Goal: Task Accomplishment & Management: Use online tool/utility

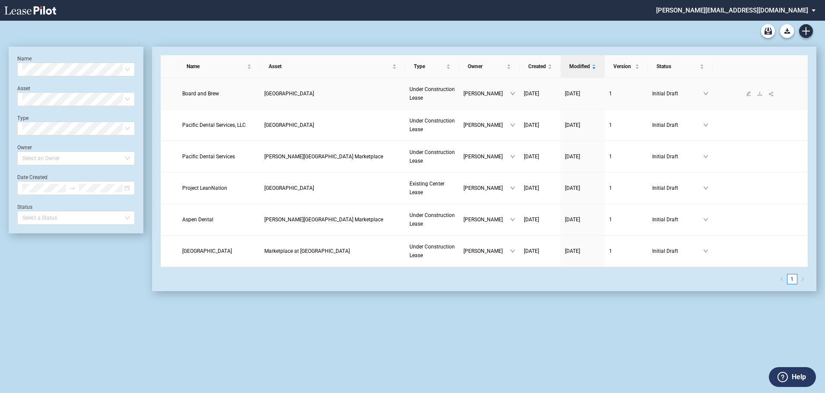
click at [194, 94] on span "Board and Brew" at bounding box center [200, 94] width 37 height 6
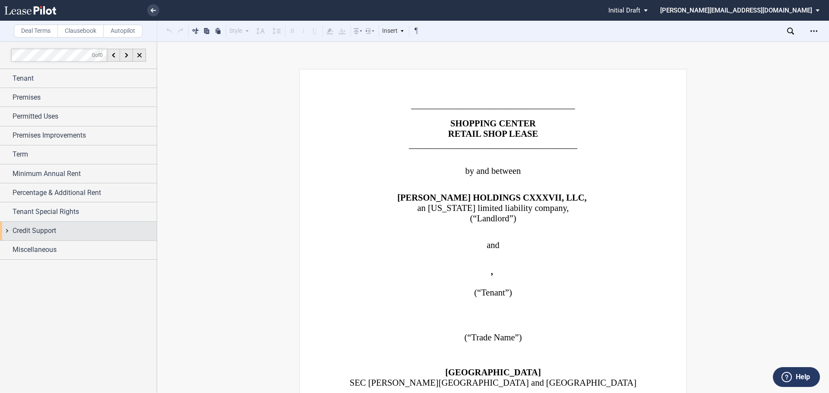
click at [8, 231] on div "Credit Support" at bounding box center [78, 231] width 157 height 19
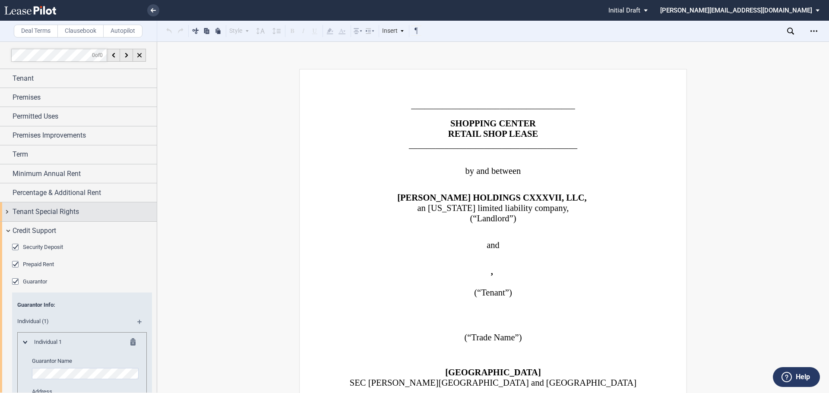
scroll to position [173, 0]
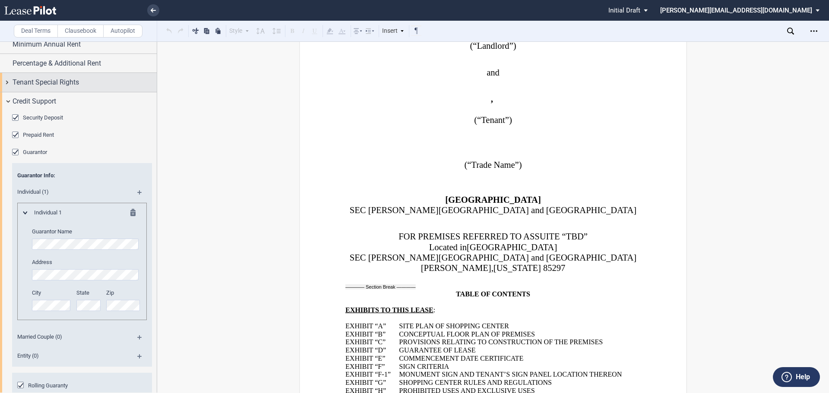
click at [130, 212] on md-icon at bounding box center [135, 214] width 10 height 10
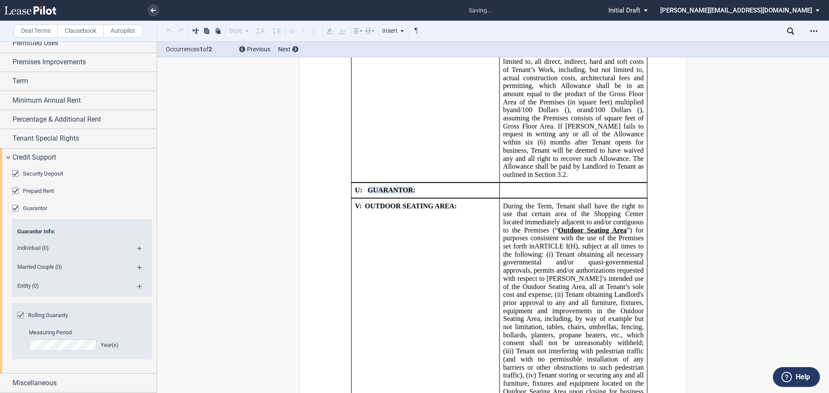
scroll to position [2328, 0]
click at [137, 267] on md-icon at bounding box center [143, 271] width 12 height 10
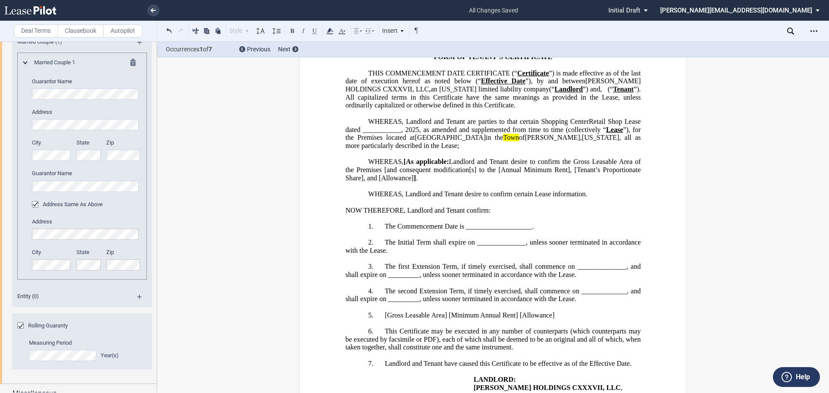
scroll to position [309, 0]
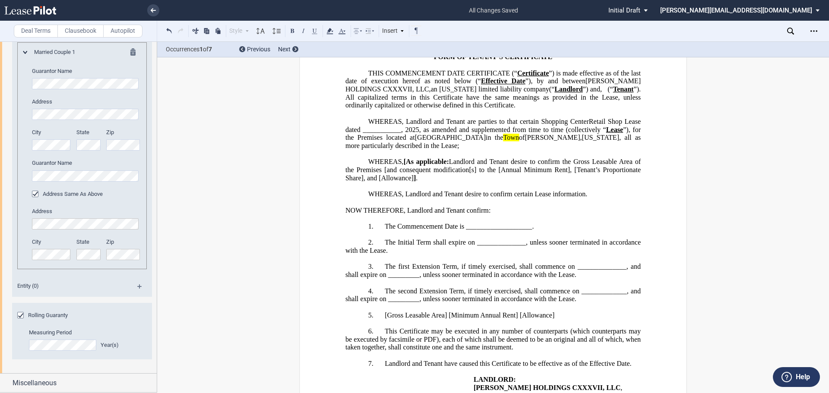
click at [802, 320] on div "Deal Terms Clausebook Autopilot Style Normal 8pt 9pt 10pt 10.5pt 11pt 12pt 14pt…" at bounding box center [414, 217] width 829 height 352
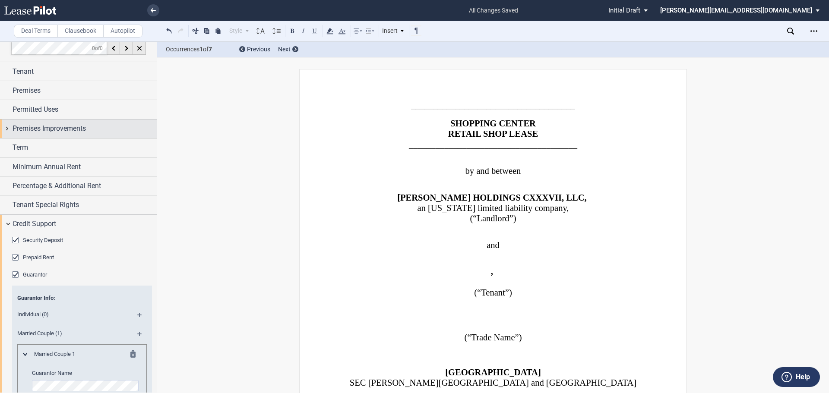
scroll to position [0, 0]
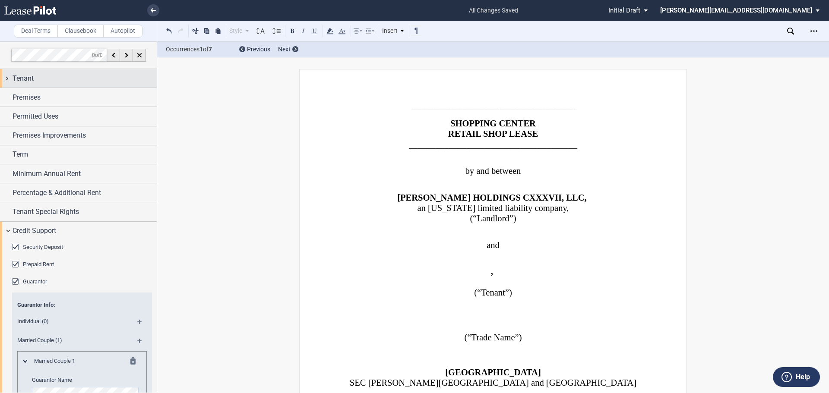
click at [7, 79] on div "Tenant" at bounding box center [78, 78] width 157 height 19
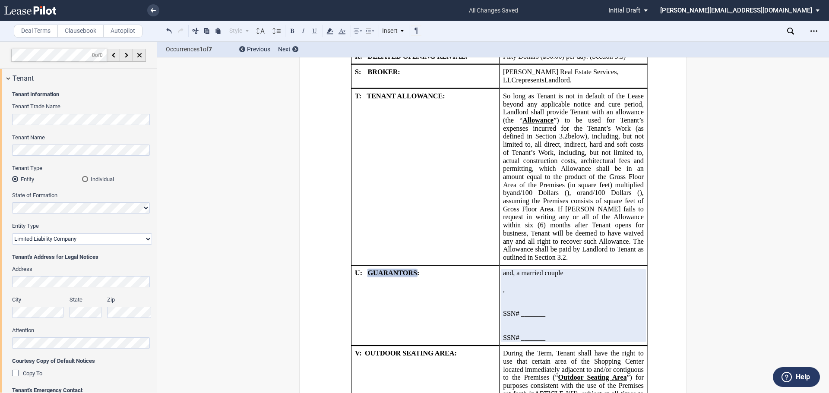
scroll to position [2289, 0]
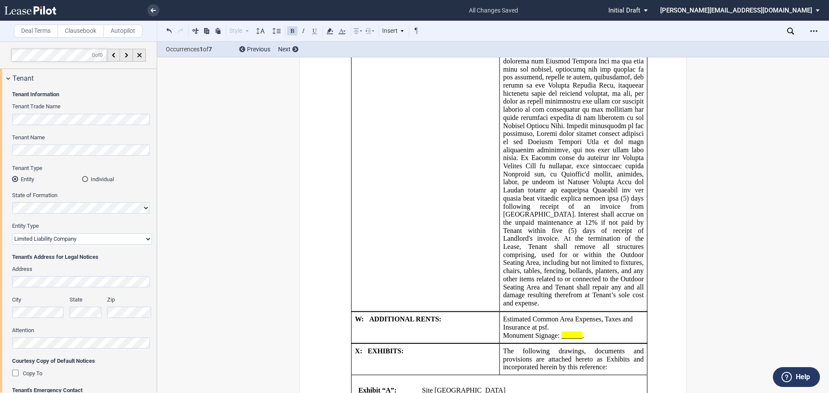
scroll to position [3066, 0]
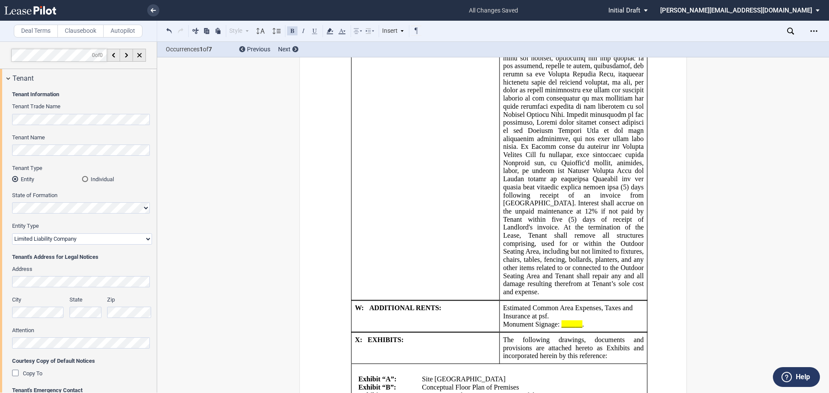
click at [583, 320] on p "Monument Signage: ______ N/A ." at bounding box center [573, 324] width 141 height 8
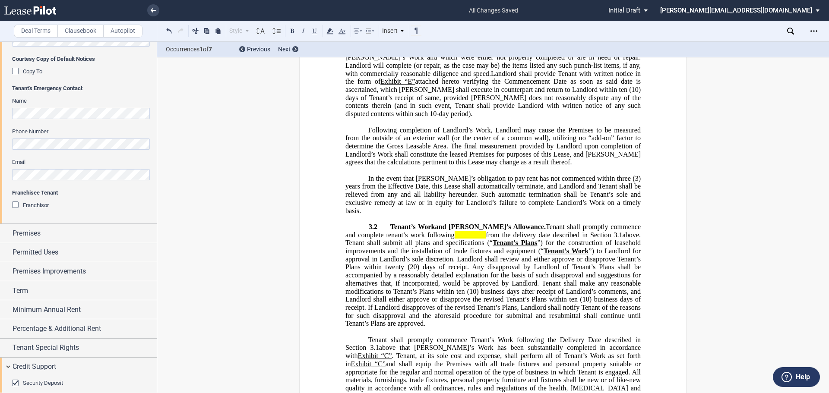
scroll to position [4232, 0]
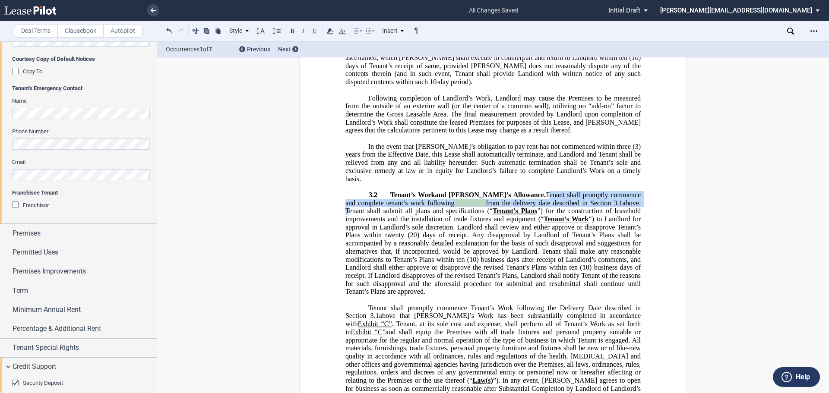
drag, startPoint x: 640, startPoint y: 163, endPoint x: 524, endPoint y: 155, distance: 116.9
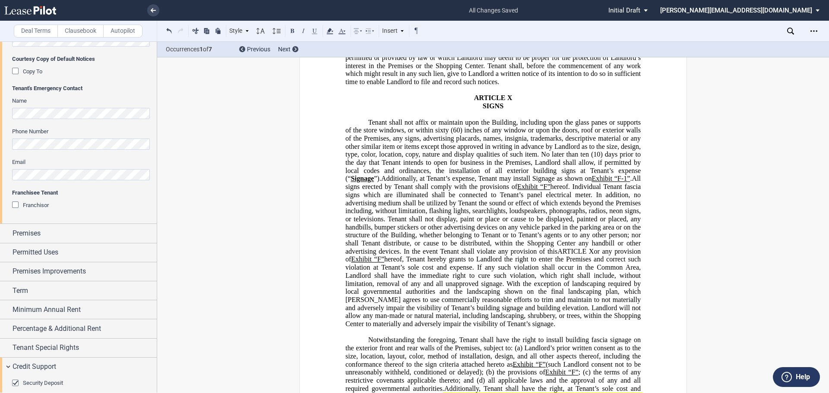
scroll to position [11357, 0]
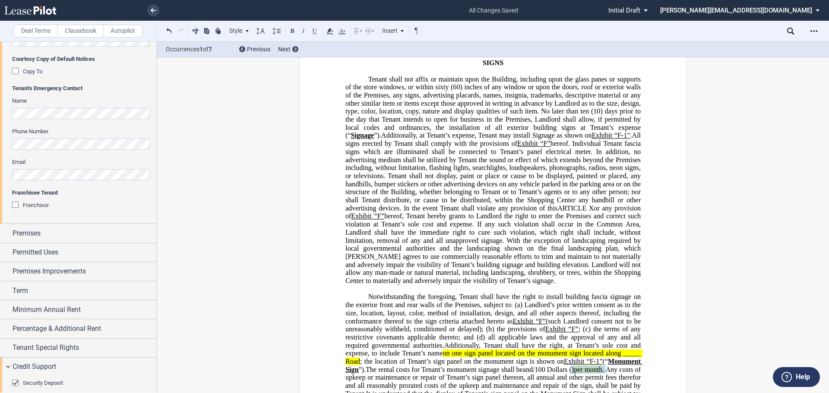
drag, startPoint x: 407, startPoint y: 266, endPoint x: 369, endPoint y: 266, distance: 37.6
click at [369, 366] on span "The rental costs for Tenant’s monument signage shall be ﻿ ﻿ and ﻿ ﻿ /100 Dollar…" at bounding box center [493, 382] width 297 height 32
click at [329, 31] on use at bounding box center [329, 31] width 6 height 6
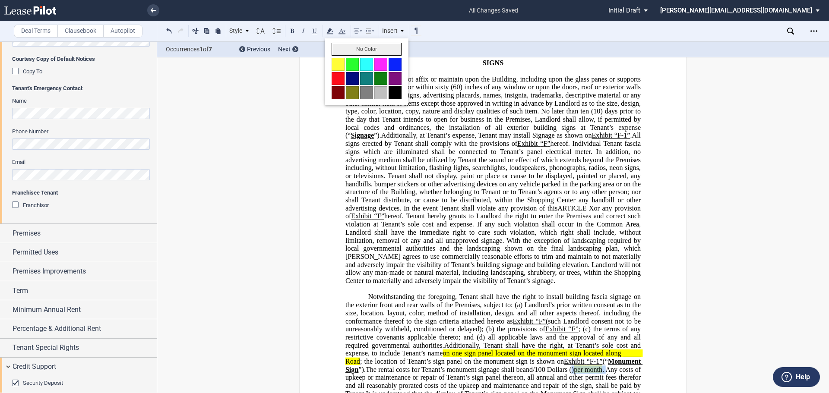
click at [340, 46] on button "No Color" at bounding box center [367, 49] width 70 height 13
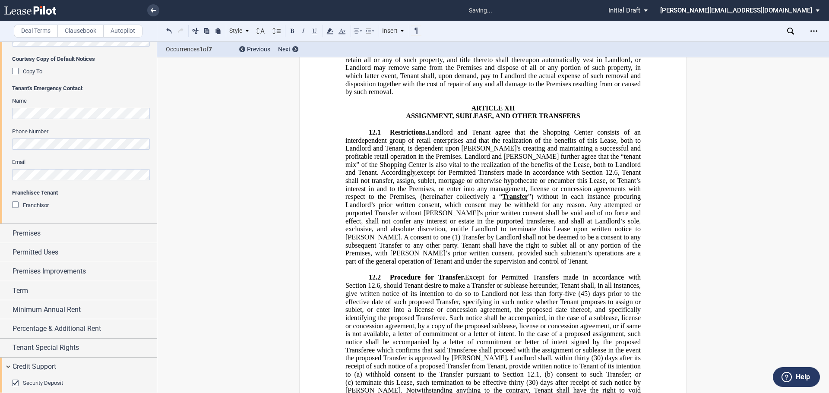
scroll to position [12048, 0]
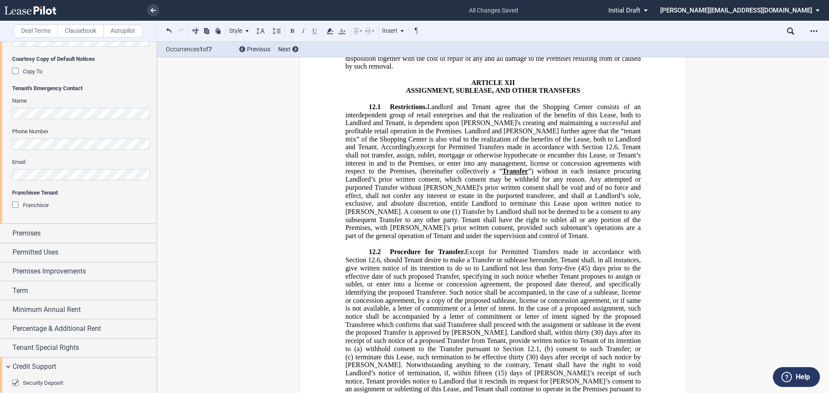
drag, startPoint x: 504, startPoint y: 291, endPoint x: 464, endPoint y: 296, distance: 40.4
click at [464, 296] on span ", should Tenant desire to make a Transfer or sublease hereunder, Tenant shall, …" at bounding box center [493, 365] width 297 height 218
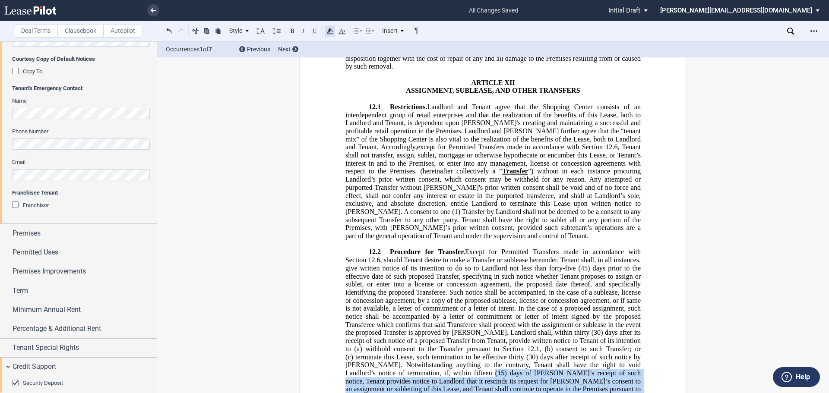
click at [330, 28] on use at bounding box center [329, 31] width 6 height 6
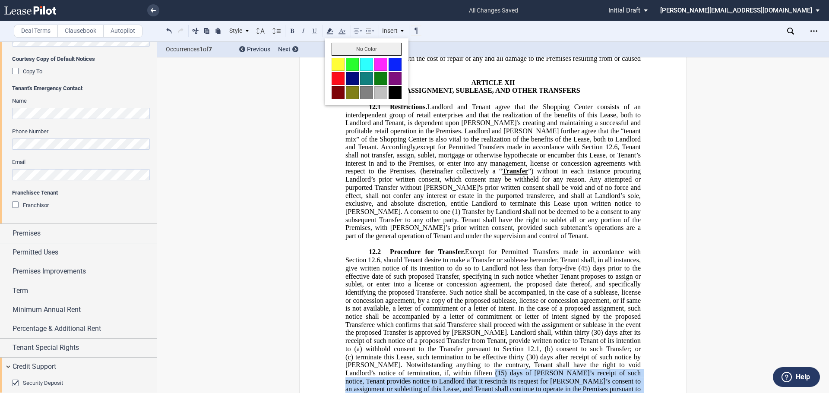
click at [349, 44] on button "No Color" at bounding box center [367, 49] width 70 height 13
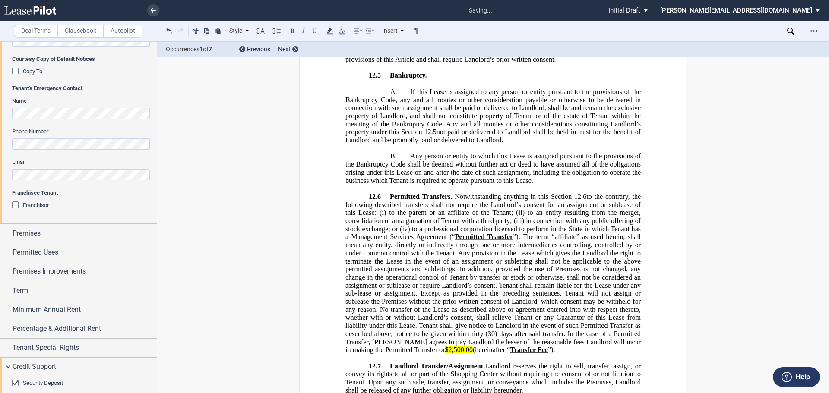
scroll to position [12652, 0]
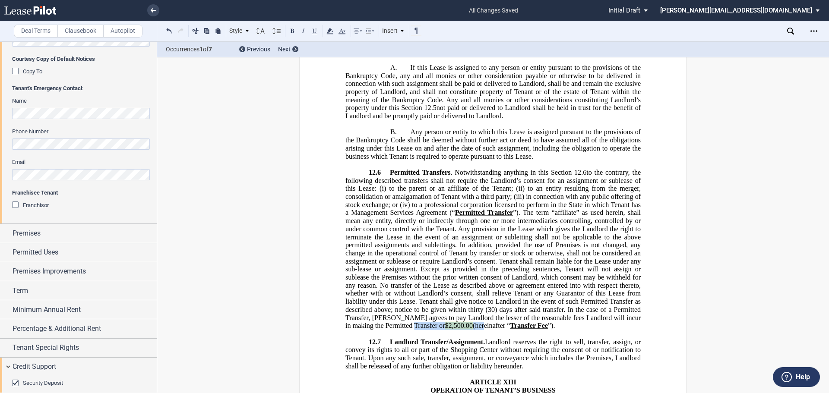
drag, startPoint x: 454, startPoint y: 203, endPoint x: 404, endPoint y: 203, distance: 50.1
click at [404, 203] on span "Permitted Transfers . Notwithstanding anything in this Section ﻿ 12.6 ﻿ to the …" at bounding box center [493, 248] width 297 height 161
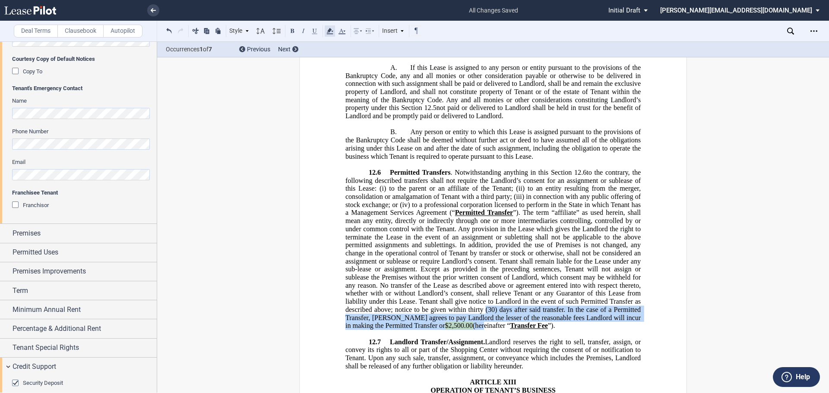
click at [329, 29] on use at bounding box center [329, 31] width 6 height 6
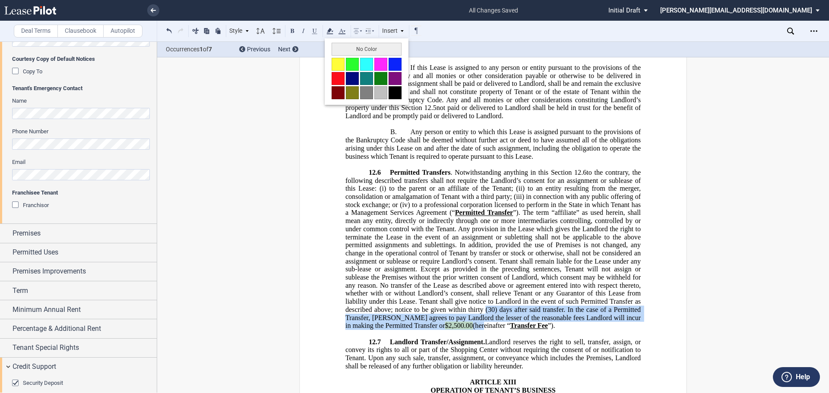
click at [351, 50] on button "No Color" at bounding box center [367, 49] width 70 height 13
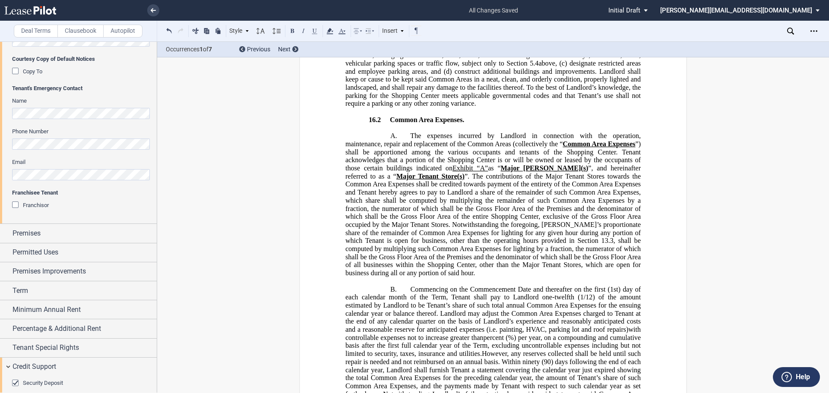
scroll to position [15416, 0]
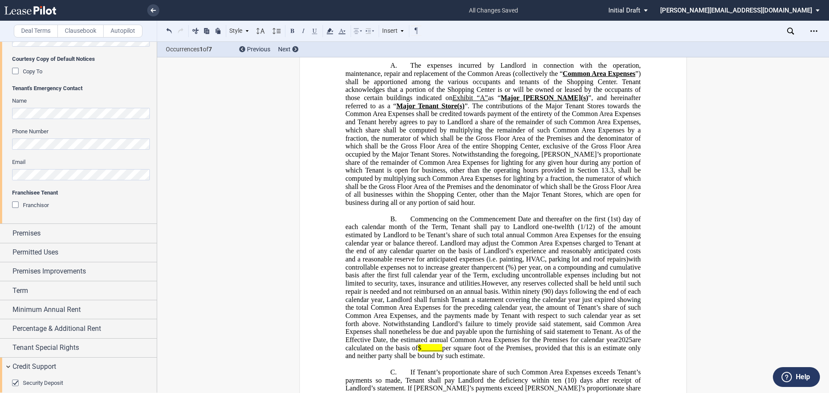
click at [510, 344] on span "per square foot of the Premises, provided that this is an estimate only and nei…" at bounding box center [493, 352] width 297 height 16
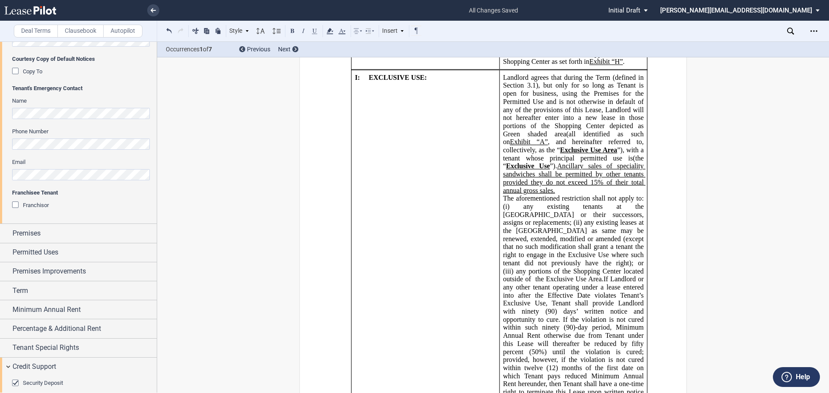
scroll to position [1151, 0]
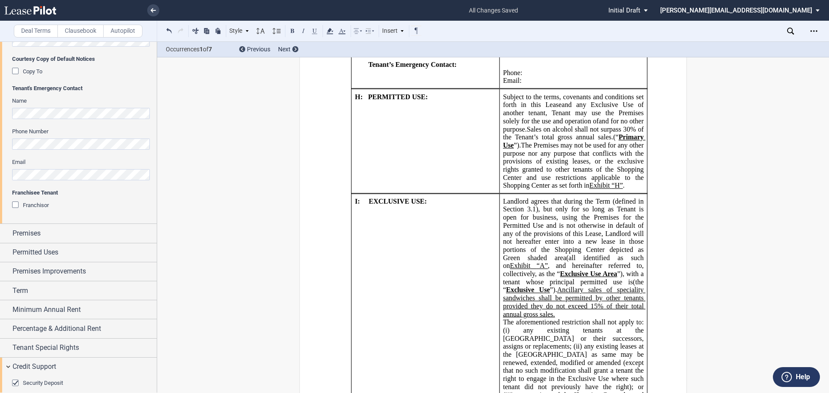
click at [640, 179] on p "Subject to the terms, covenants and conditions set forth in this Lease and any …" at bounding box center [573, 141] width 141 height 97
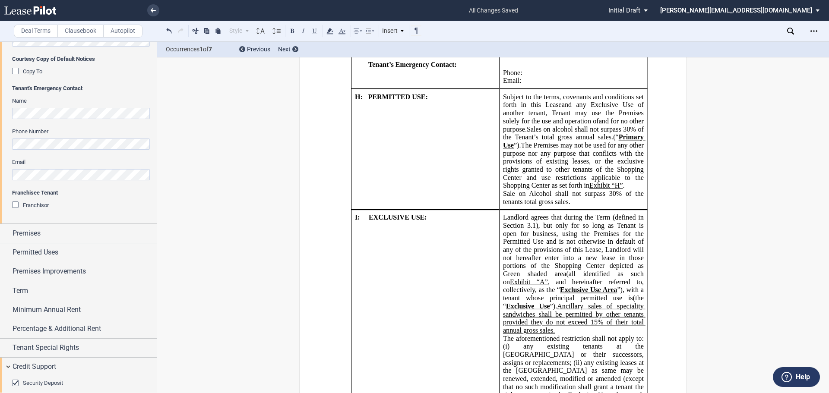
drag, startPoint x: 579, startPoint y: 199, endPoint x: 520, endPoint y: 200, distance: 59.2
click at [520, 200] on td "Subject to the terms, covenants and conditions set forth in this Lease and any …" at bounding box center [573, 149] width 148 height 120
drag, startPoint x: 579, startPoint y: 193, endPoint x: 501, endPoint y: 187, distance: 78.8
click at [503, 190] on p "﻿Sale on Alcohol shall not surpass 30% of the tenants total gross sales." at bounding box center [573, 198] width 141 height 16
click at [313, 29] on button at bounding box center [315, 30] width 10 height 10
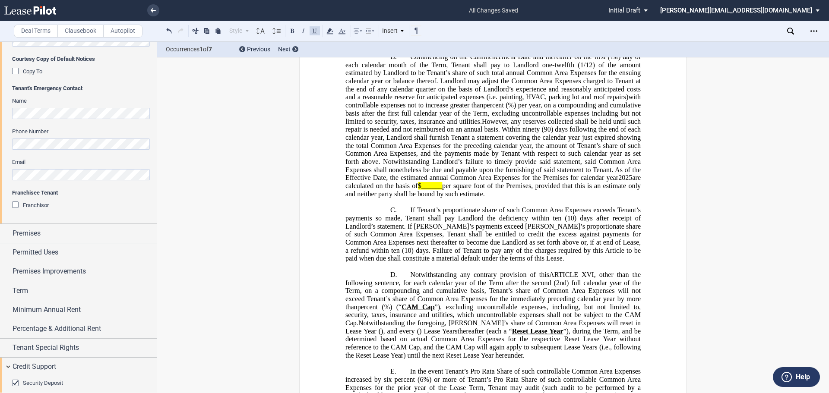
scroll to position [15462, 0]
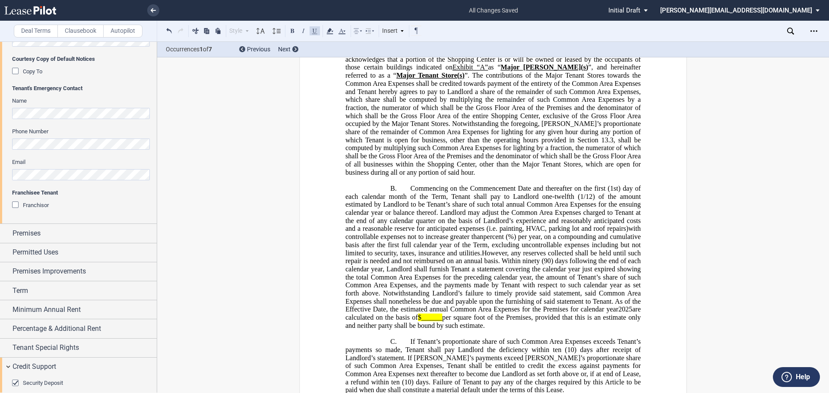
click at [510, 313] on span "per square foot of the Premises, provided that this is an estimate only and nei…" at bounding box center [493, 321] width 297 height 16
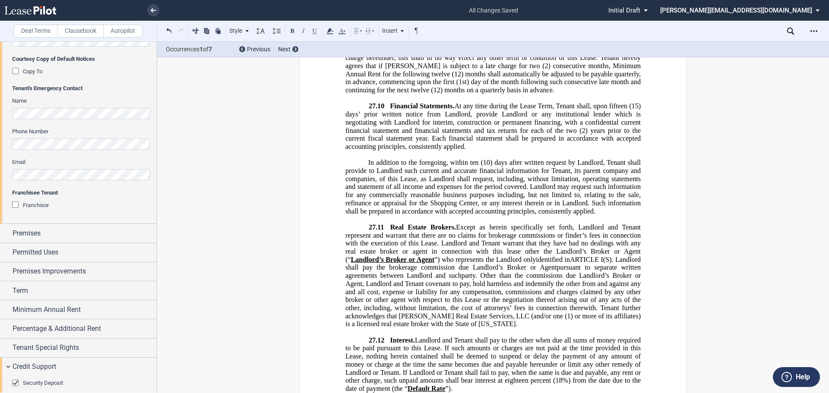
scroll to position [20385, 0]
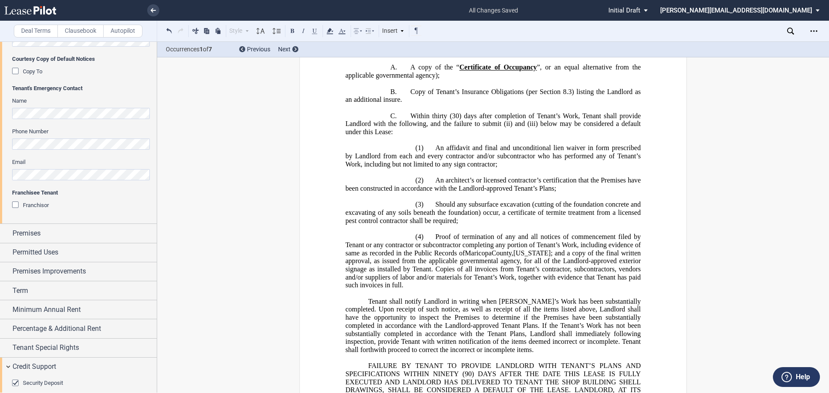
scroll to position [23153, 0]
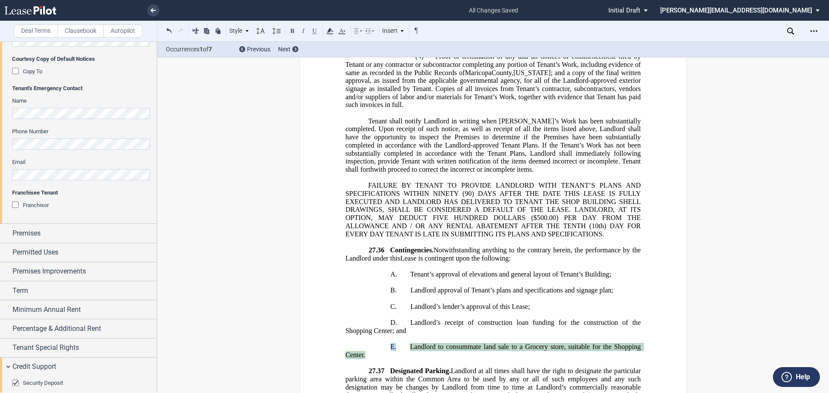
drag, startPoint x: 423, startPoint y: 180, endPoint x: 389, endPoint y: 163, distance: 37.7
click at [389, 311] on div "﻿ !!SET_LEVEL_3!! !!SHOPLEASE_LEVEL4!! D. [PERSON_NAME]’s receipt of constructi…" at bounding box center [492, 335] width 295 height 48
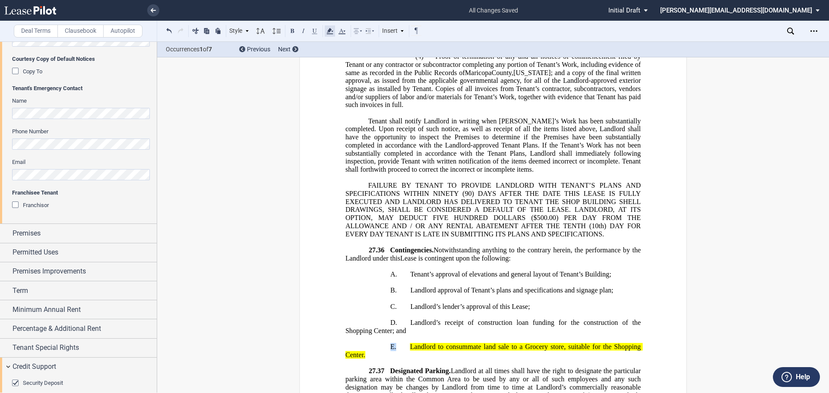
click at [329, 30] on use at bounding box center [329, 31] width 6 height 6
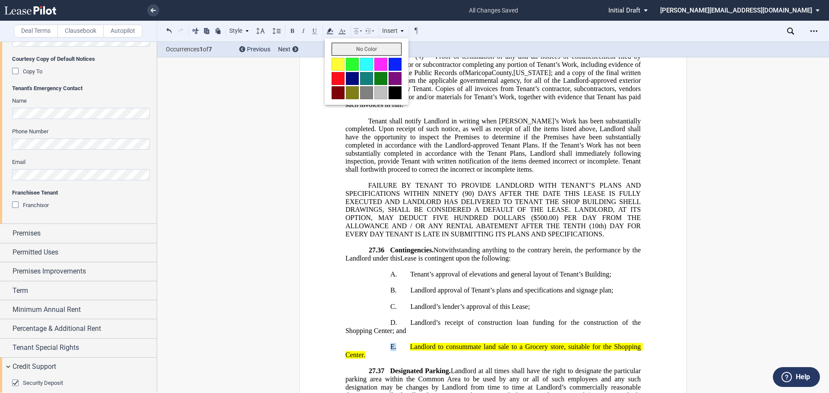
click at [344, 48] on button "No Color" at bounding box center [367, 49] width 70 height 13
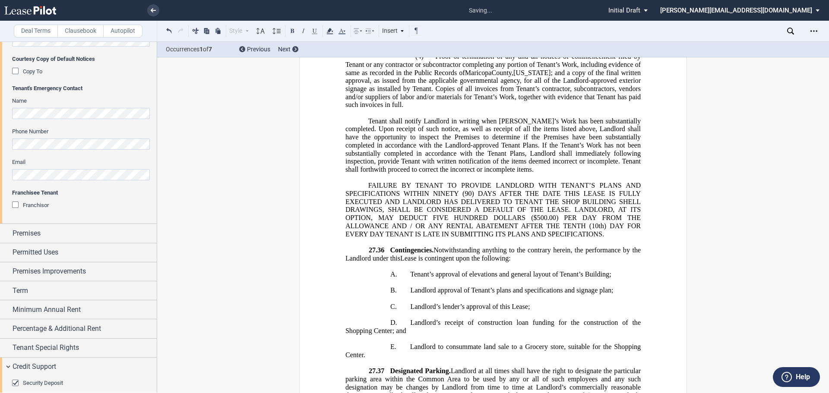
click at [440, 359] on p "﻿" at bounding box center [492, 363] width 295 height 8
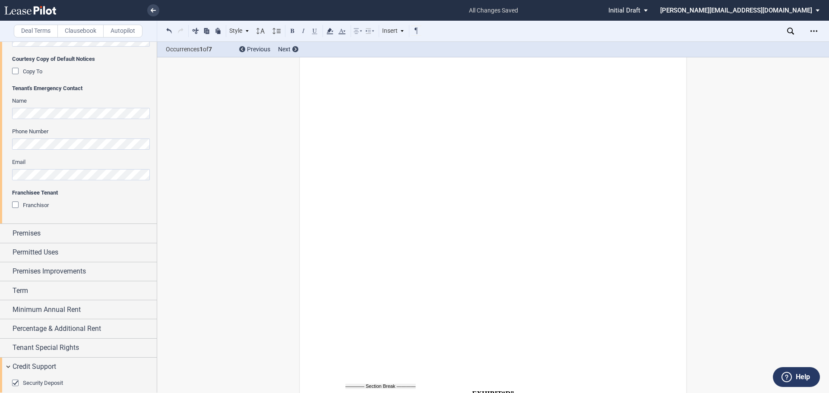
scroll to position [27514, 0]
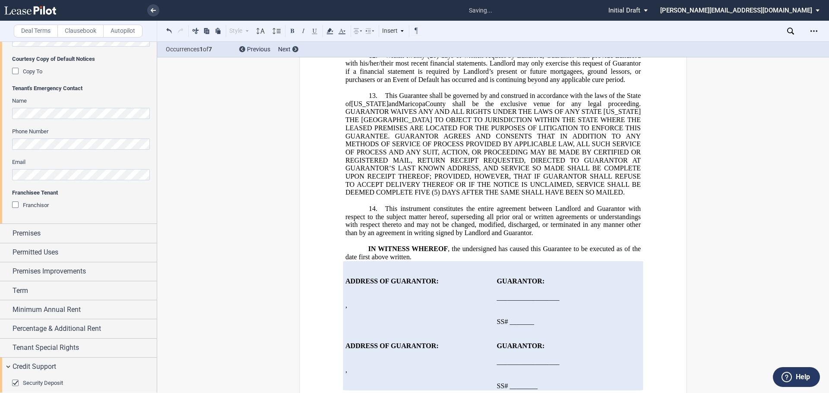
scroll to position [28896, 0]
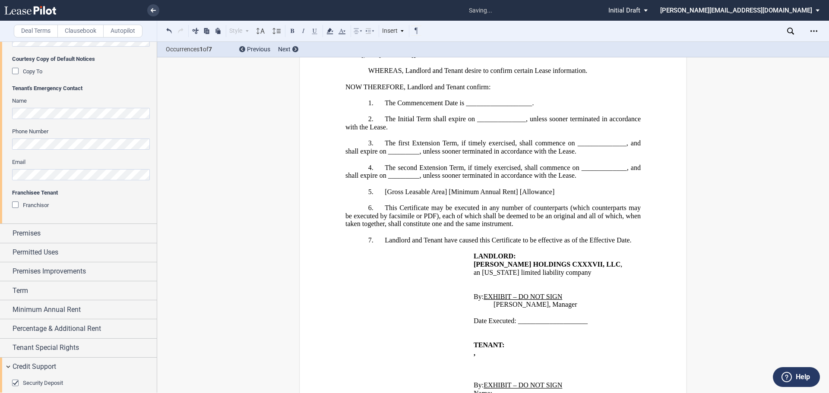
scroll to position [29414, 0]
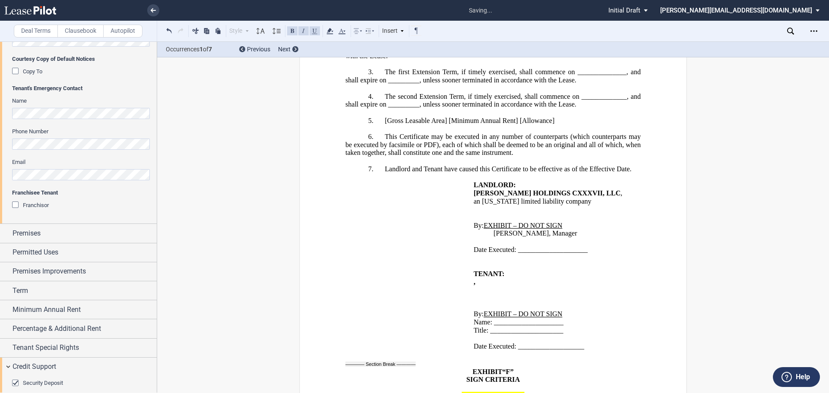
scroll to position [29419, 0]
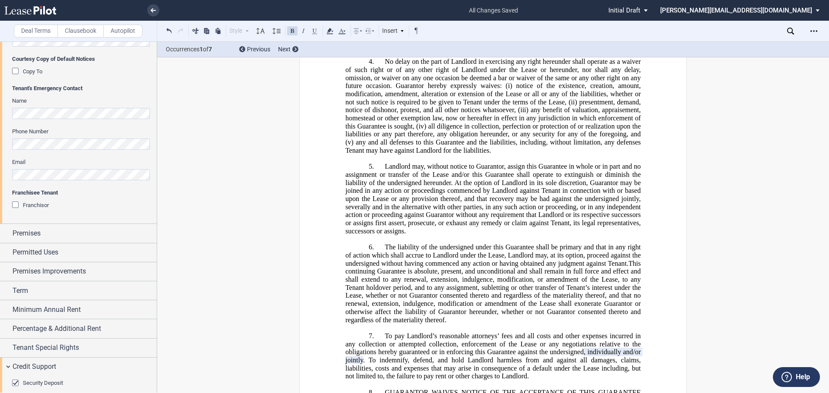
scroll to position [28216, 0]
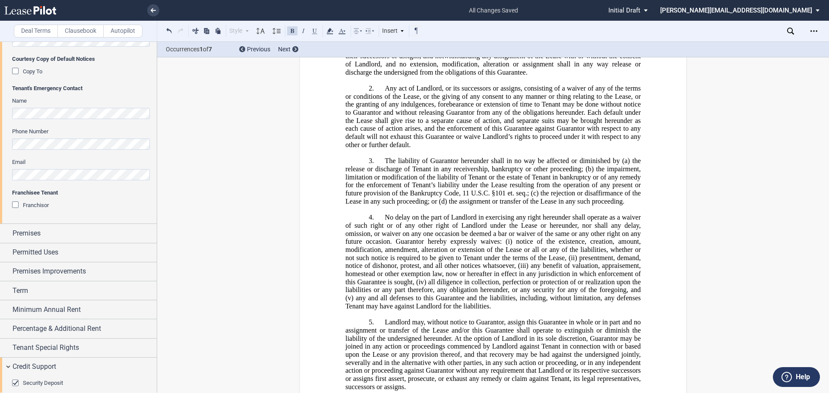
click at [815, 30] on icon "Open Lease options menu" at bounding box center [814, 31] width 7 height 7
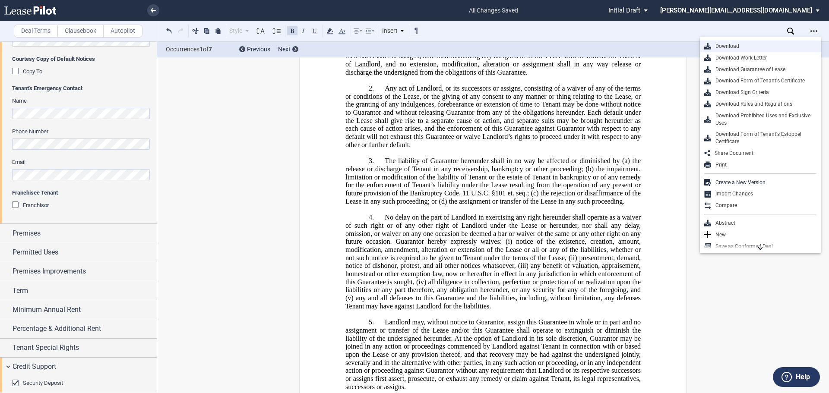
click at [722, 44] on div "Download" at bounding box center [763, 46] width 105 height 7
